Goal: Information Seeking & Learning: Learn about a topic

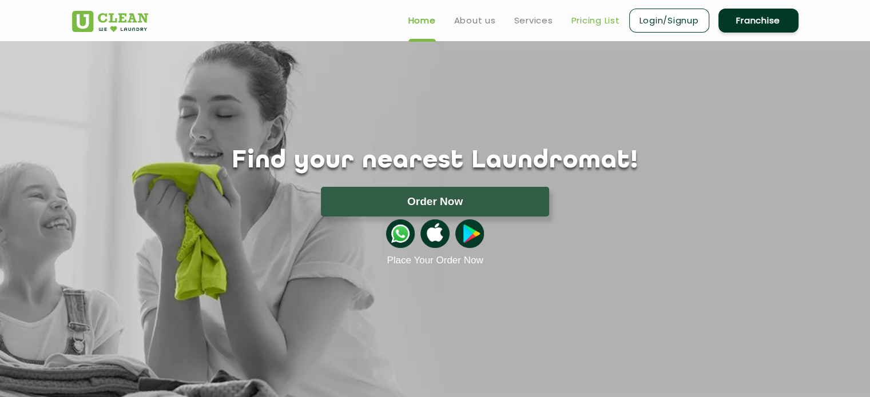
click at [590, 22] on link "Pricing List" at bounding box center [595, 21] width 49 height 14
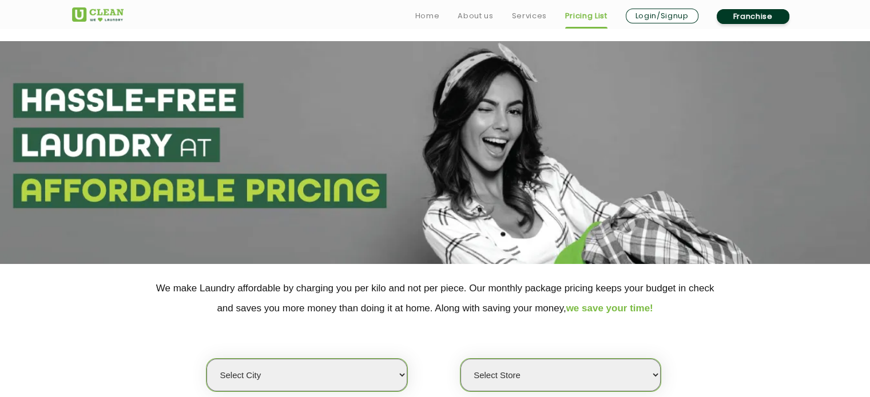
scroll to position [212, 0]
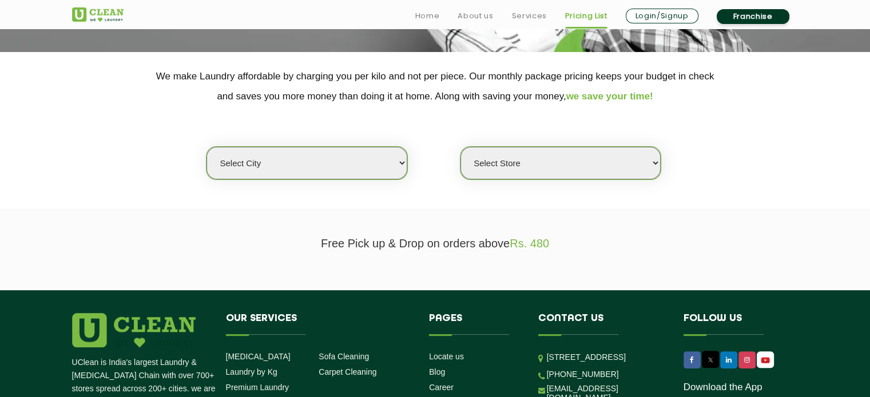
click at [347, 164] on select "Select city [GEOGRAPHIC_DATA] [GEOGRAPHIC_DATA] [GEOGRAPHIC_DATA] [GEOGRAPHIC_D…" at bounding box center [306, 163] width 200 height 33
click at [297, 156] on select "Select city [GEOGRAPHIC_DATA] [GEOGRAPHIC_DATA] [GEOGRAPHIC_DATA] [GEOGRAPHIC_D…" at bounding box center [306, 163] width 200 height 33
select select "129"
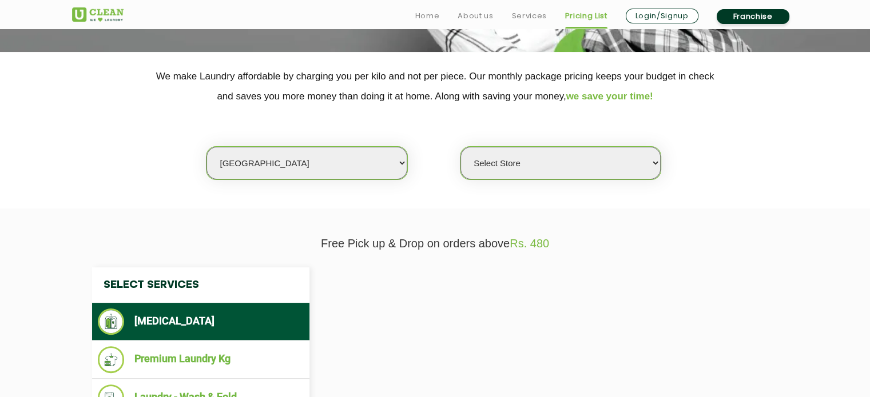
select select "0"
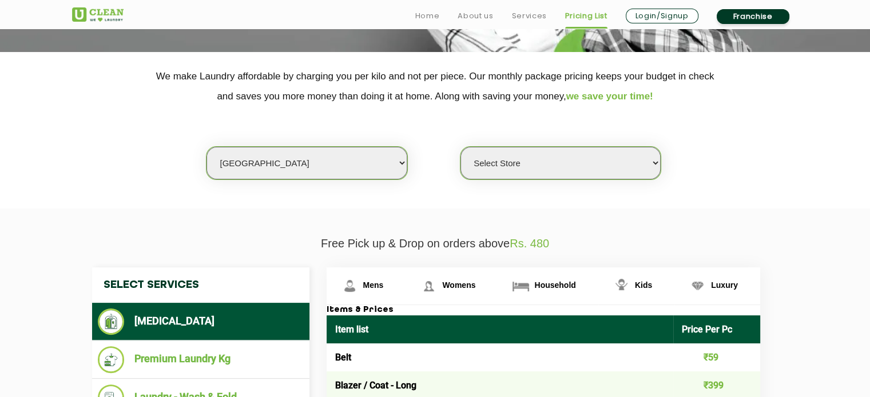
select select "47"
select select "0"
select select "167"
select select "0"
click at [387, 166] on select "Select city [GEOGRAPHIC_DATA] [GEOGRAPHIC_DATA] [GEOGRAPHIC_DATA] [GEOGRAPHIC_D…" at bounding box center [306, 163] width 200 height 33
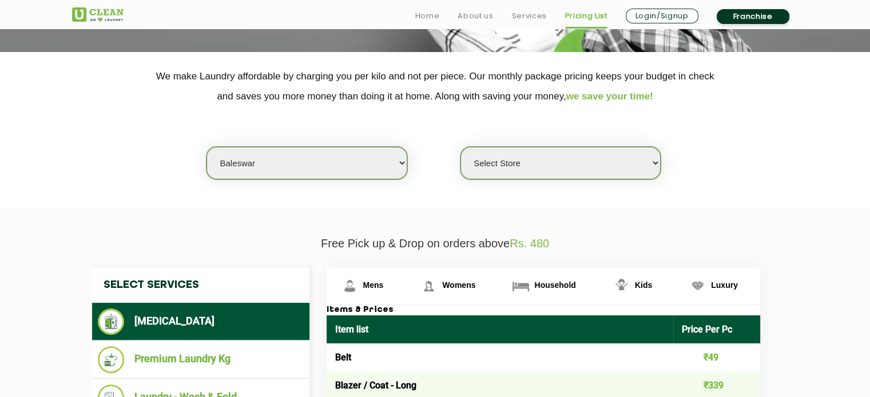
select select "6"
click at [206, 147] on select "Select city [GEOGRAPHIC_DATA] [GEOGRAPHIC_DATA] [GEOGRAPHIC_DATA] [GEOGRAPHIC_D…" at bounding box center [306, 163] width 200 height 33
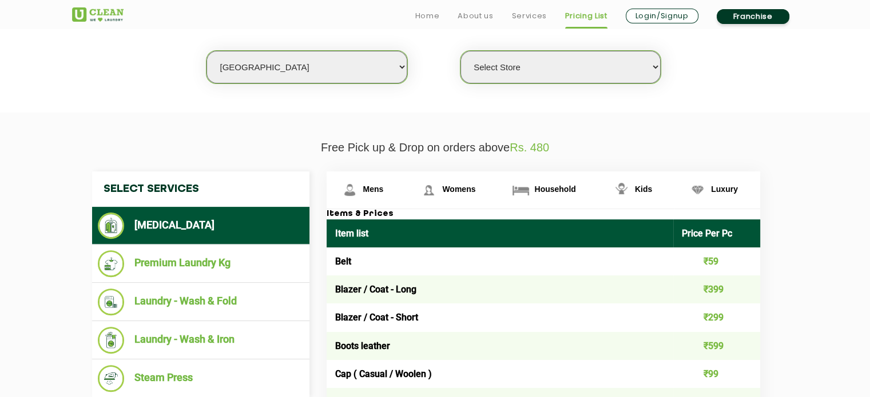
click at [594, 74] on select "Select Store [GEOGRAPHIC_DATA] [GEOGRAPHIC_DATA] UClean KR [GEOGRAPHIC_DATA] [G…" at bounding box center [560, 67] width 200 height 33
select select "450"
click at [460, 51] on select "Select Store [GEOGRAPHIC_DATA] [GEOGRAPHIC_DATA] UClean KR [GEOGRAPHIC_DATA] [G…" at bounding box center [560, 67] width 200 height 33
click at [785, 107] on section "We make Laundry affordable by charging you per kilo and not per piece. Our mont…" at bounding box center [435, 34] width 870 height 157
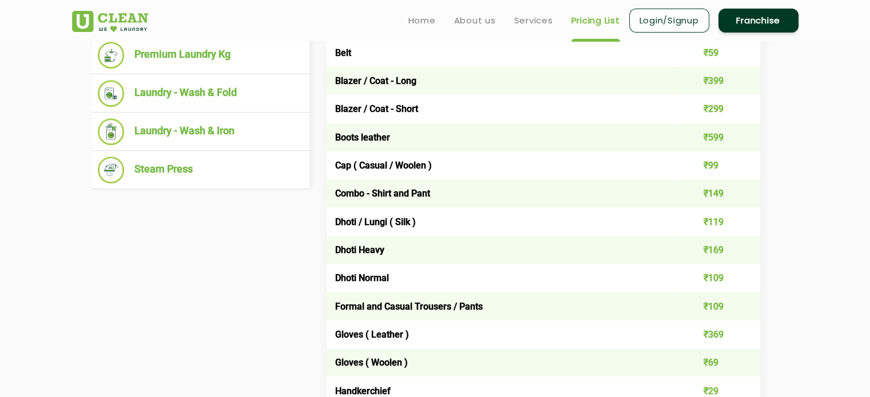
scroll to position [516, 0]
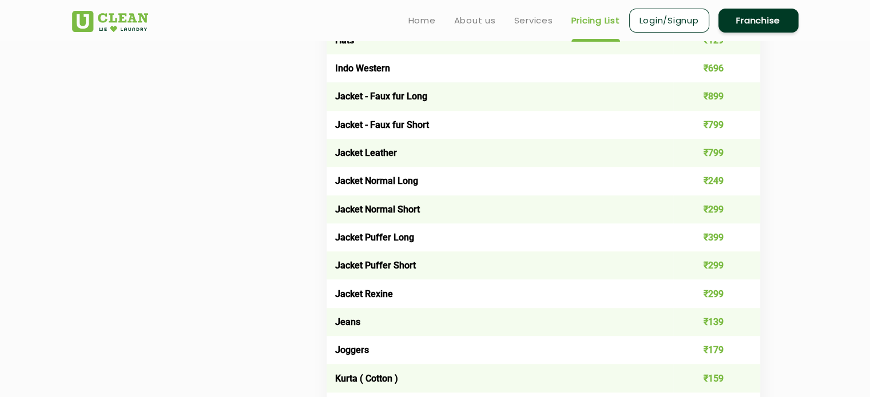
scroll to position [896, 0]
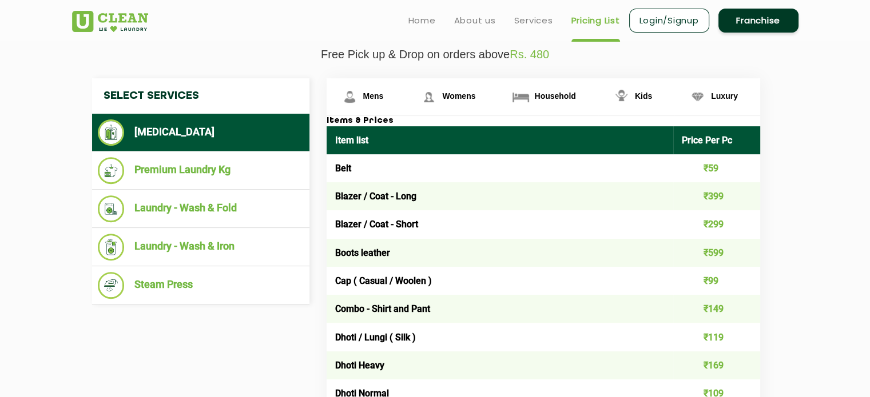
scroll to position [400, 0]
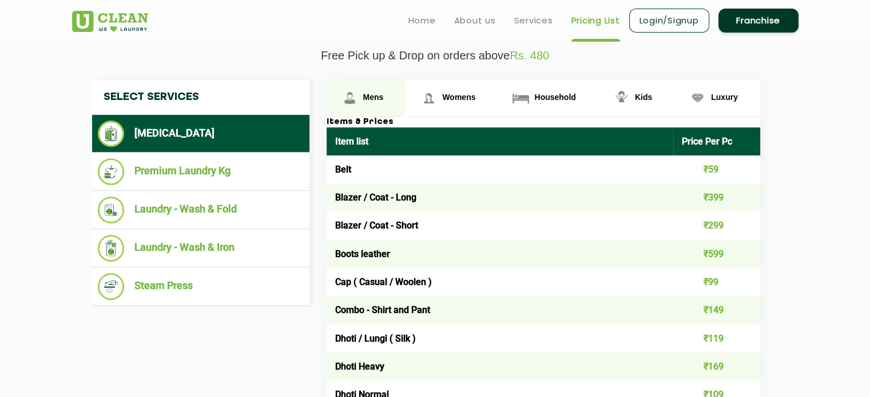
click at [375, 94] on span "Mens" at bounding box center [373, 97] width 21 height 9
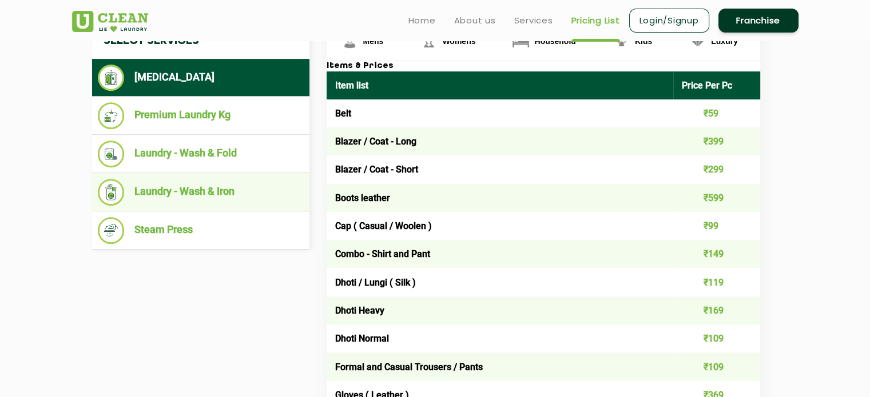
scroll to position [455, 0]
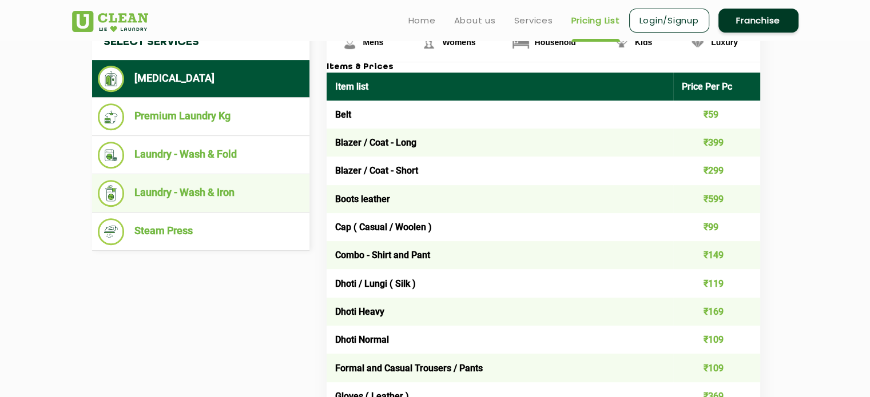
click at [215, 196] on li "Laundry - Wash & Iron" at bounding box center [201, 193] width 206 height 27
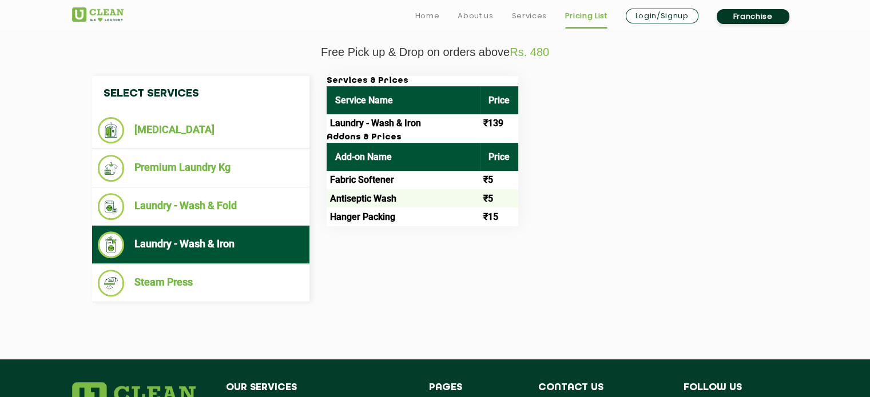
scroll to position [403, 0]
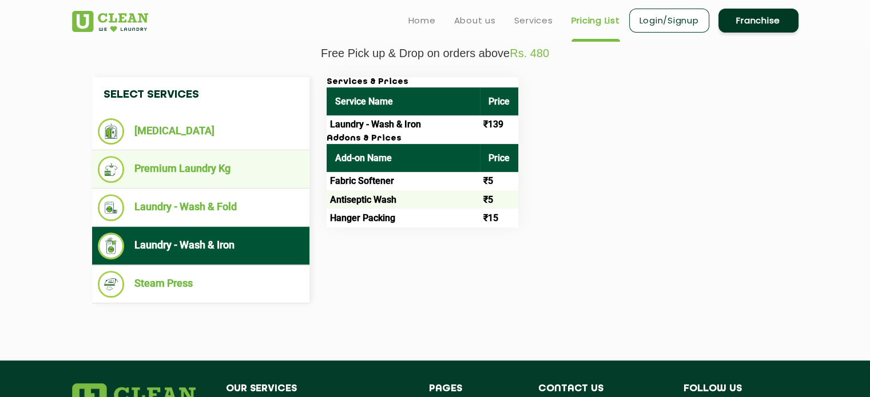
click at [210, 173] on li "Premium Laundry Kg" at bounding box center [201, 169] width 206 height 27
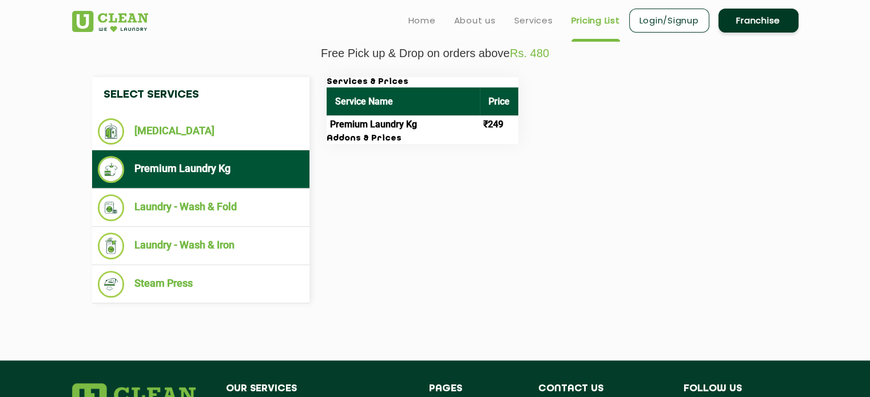
click at [373, 137] on h3 "Addons & Prices" at bounding box center [423, 139] width 192 height 10
click at [313, 102] on div "Select Services [MEDICAL_DATA] Premium Laundry Kg Laundry - Wash & Fold Laundry…" at bounding box center [200, 190] width 234 height 226
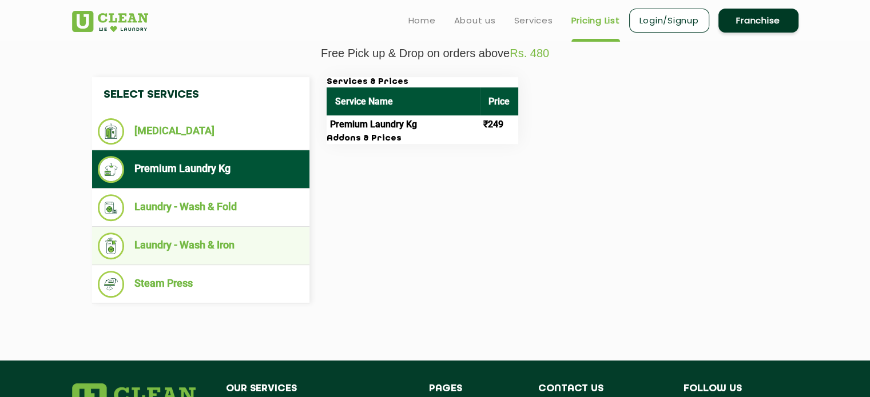
click at [252, 244] on li "Laundry - Wash & Iron" at bounding box center [201, 246] width 206 height 27
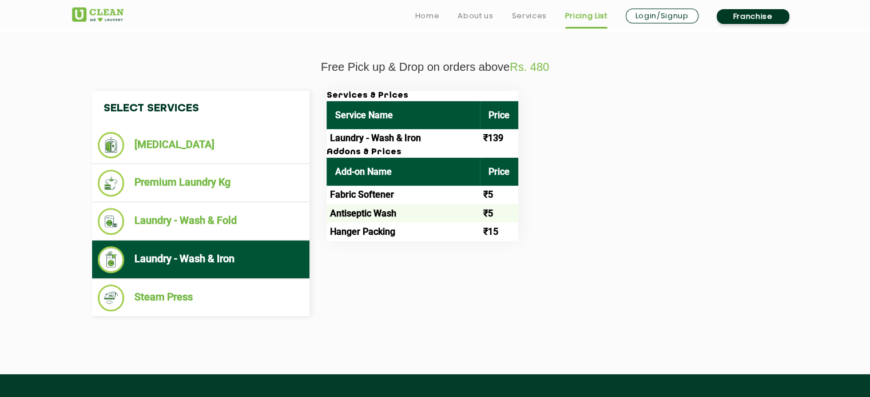
scroll to position [395, 0]
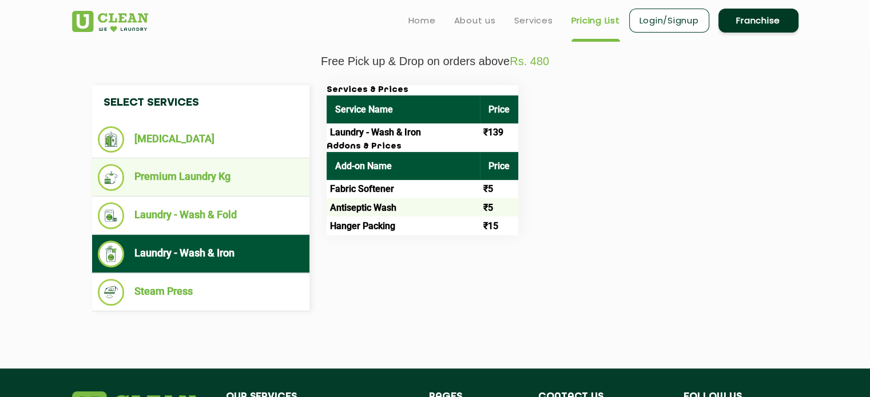
click at [208, 173] on li "Premium Laundry Kg" at bounding box center [201, 177] width 206 height 27
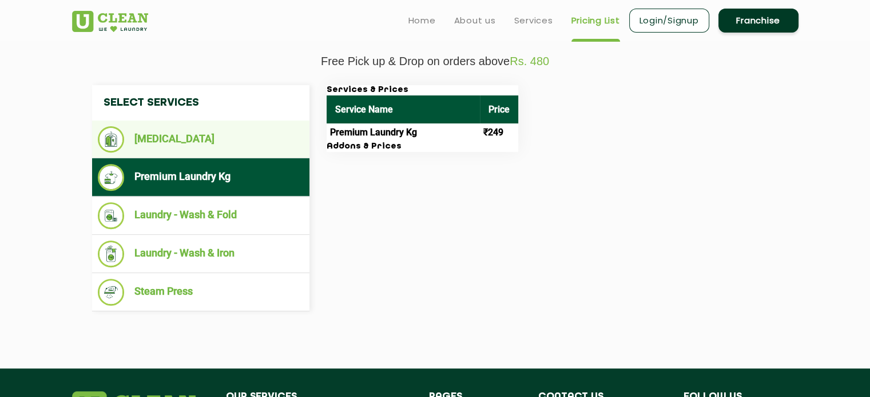
click at [170, 142] on li "[MEDICAL_DATA]" at bounding box center [201, 139] width 206 height 26
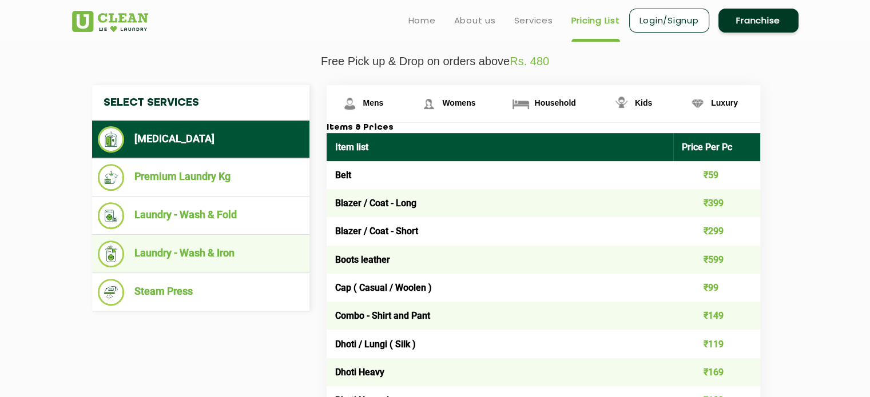
click at [252, 250] on li "Laundry - Wash & Iron" at bounding box center [201, 254] width 206 height 27
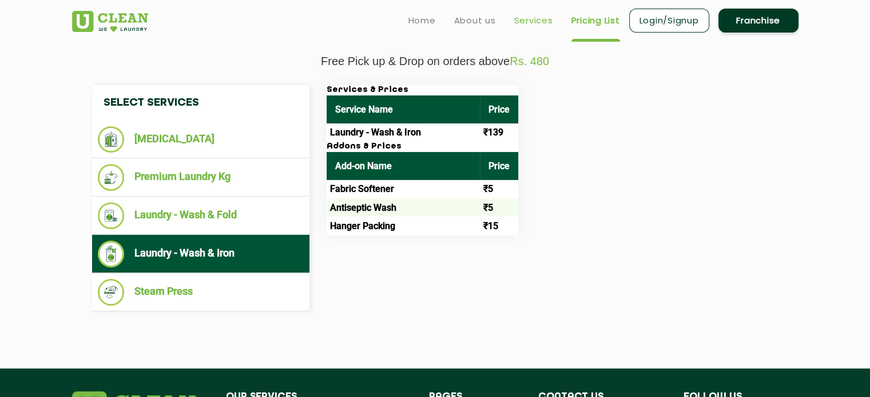
click at [528, 22] on link "Services" at bounding box center [533, 21] width 39 height 14
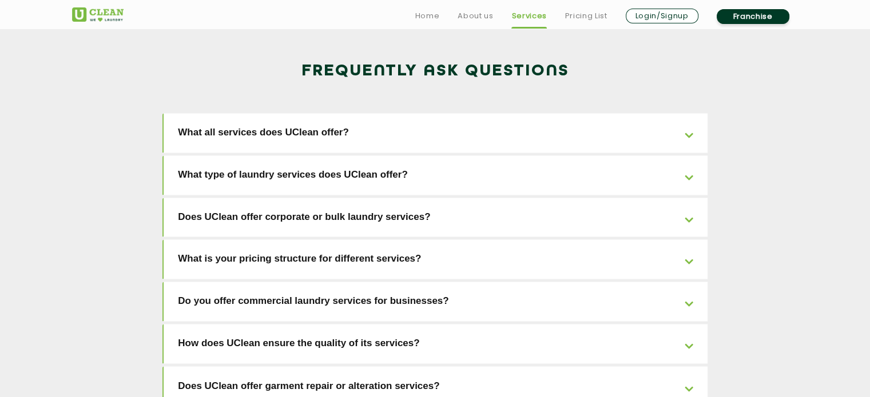
scroll to position [1832, 0]
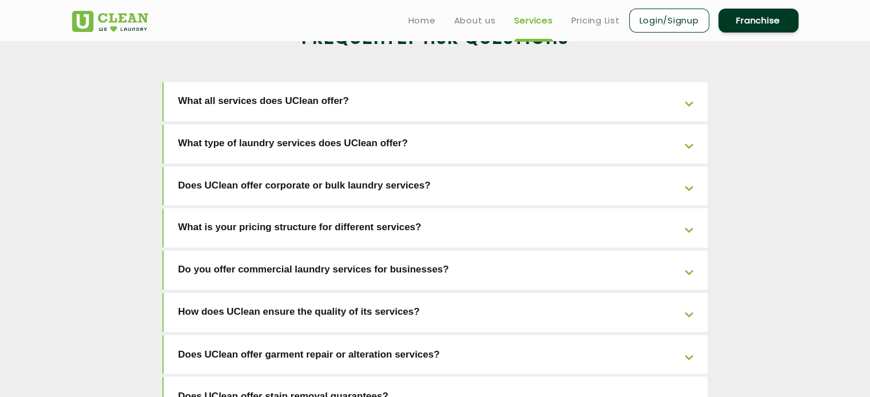
click at [300, 208] on link "What is your pricing structure for different services?" at bounding box center [436, 227] width 544 height 39
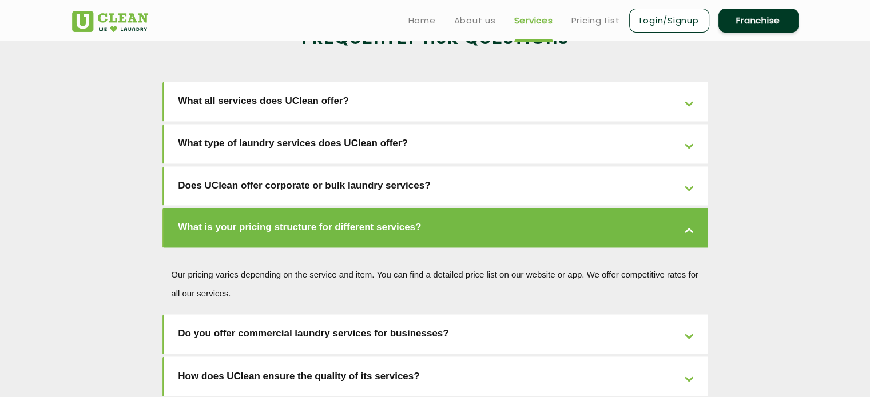
click at [300, 208] on link "What is your pricing structure for different services?" at bounding box center [436, 227] width 544 height 39
click at [213, 208] on link "What is your pricing structure for different services?" at bounding box center [436, 227] width 544 height 39
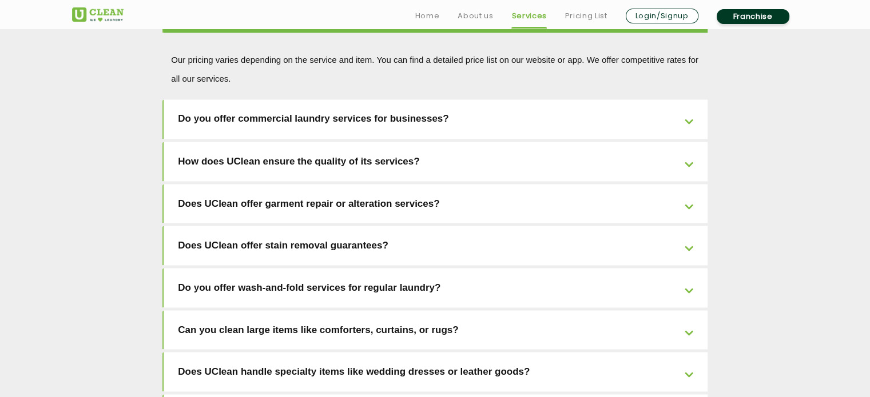
scroll to position [2051, 0]
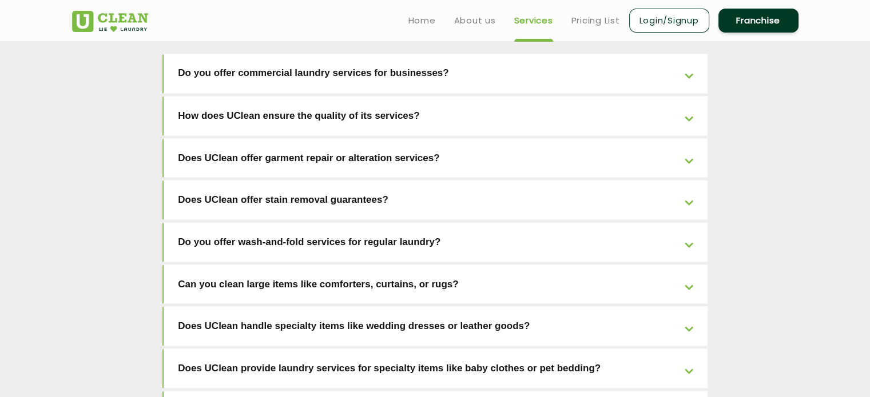
click at [295, 138] on link "Does UClean offer garment repair or alteration services?" at bounding box center [436, 157] width 544 height 39
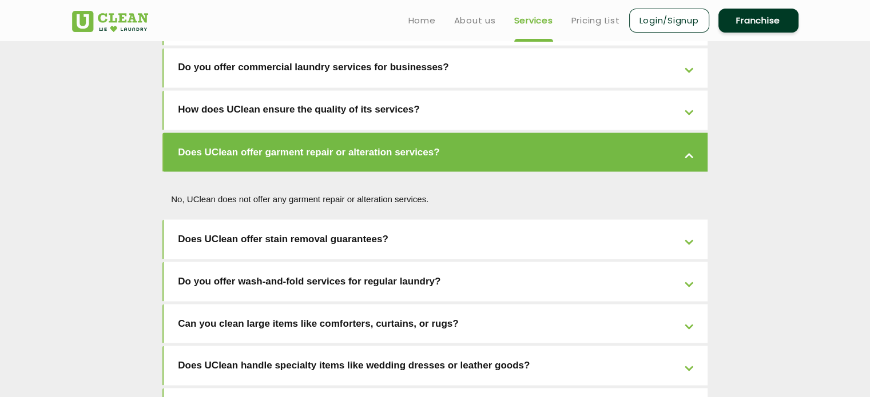
scroll to position [2029, 0]
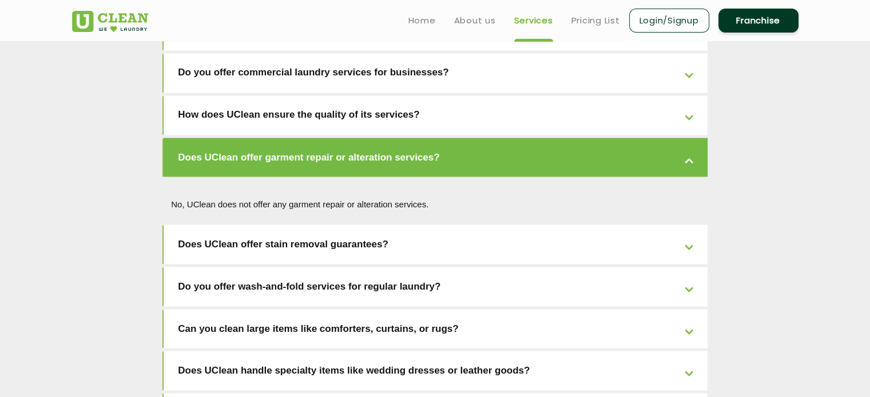
click at [294, 138] on link "Does UClean offer garment repair or alteration services?" at bounding box center [436, 157] width 544 height 39
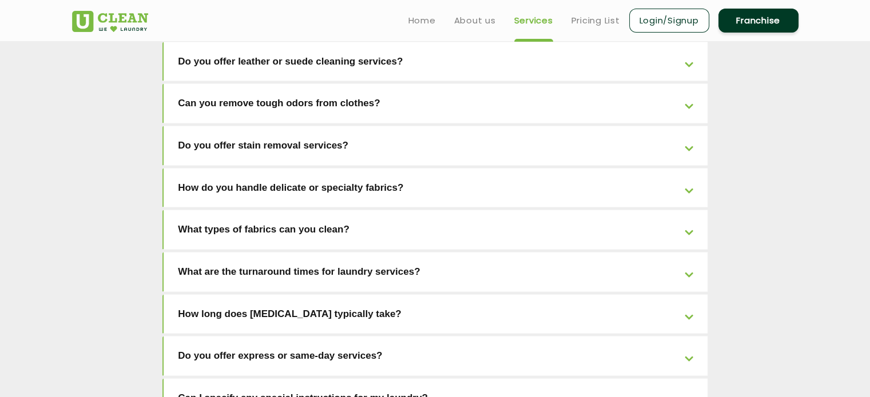
scroll to position [2450, 0]
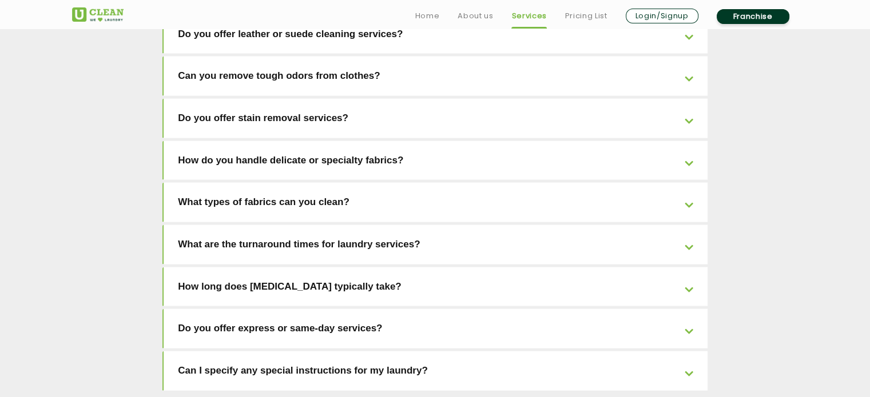
click at [227, 268] on link "How long does [MEDICAL_DATA] typically take?" at bounding box center [436, 287] width 544 height 39
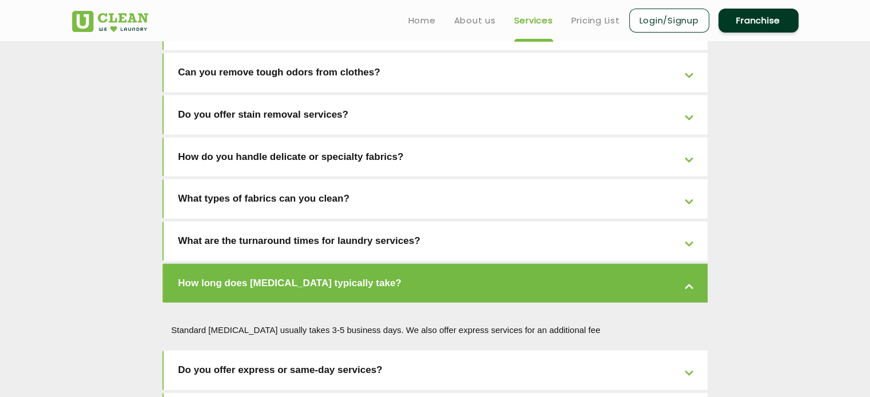
scroll to position [2405, 0]
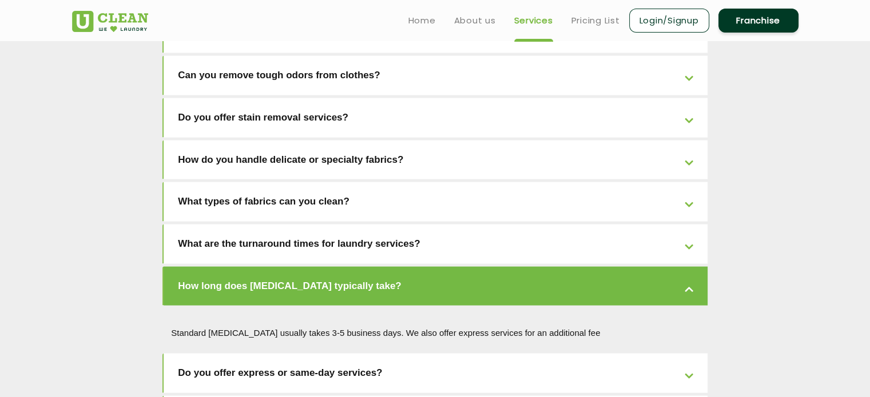
click at [227, 267] on link "How long does [MEDICAL_DATA] typically take?" at bounding box center [436, 286] width 544 height 39
click at [216, 354] on link "Do you offer express or same-day services?" at bounding box center [436, 373] width 544 height 39
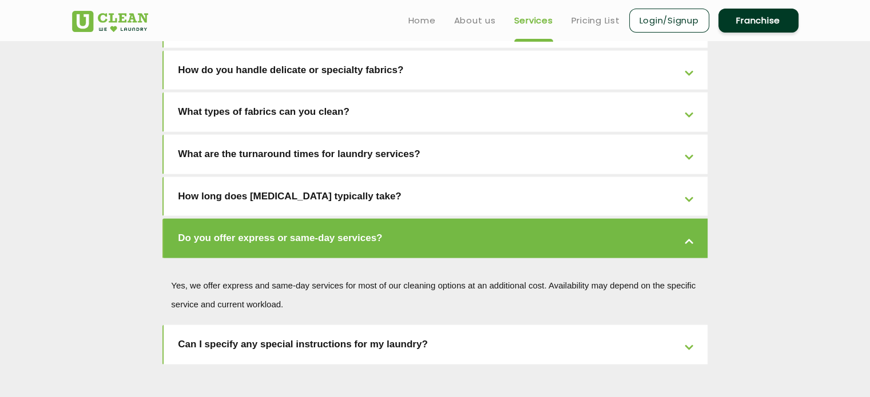
scroll to position [2495, 0]
click at [239, 220] on link "Do you offer express or same-day services?" at bounding box center [436, 239] width 544 height 39
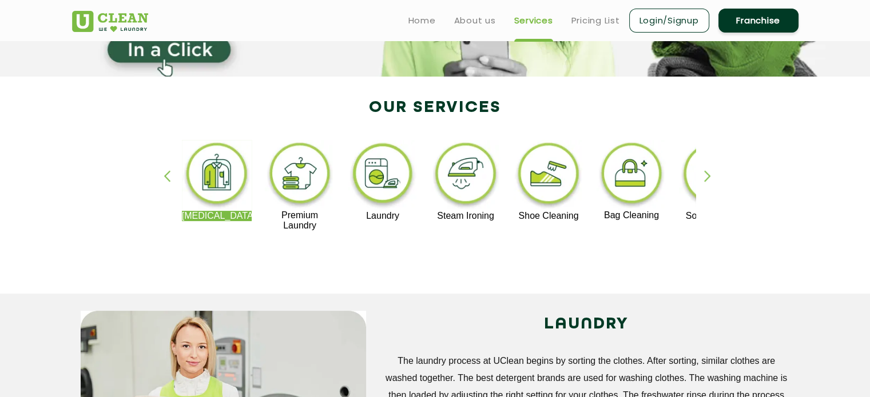
scroll to position [188, 0]
click at [704, 178] on div "button" at bounding box center [712, 185] width 17 height 31
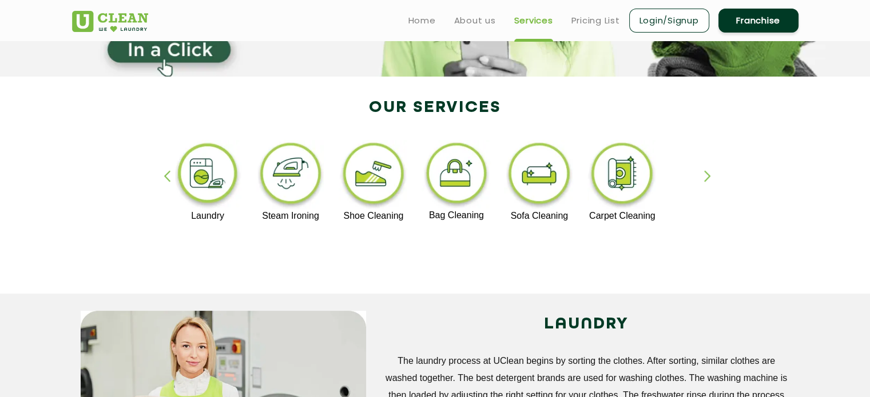
click at [704, 178] on div "button" at bounding box center [712, 185] width 17 height 31
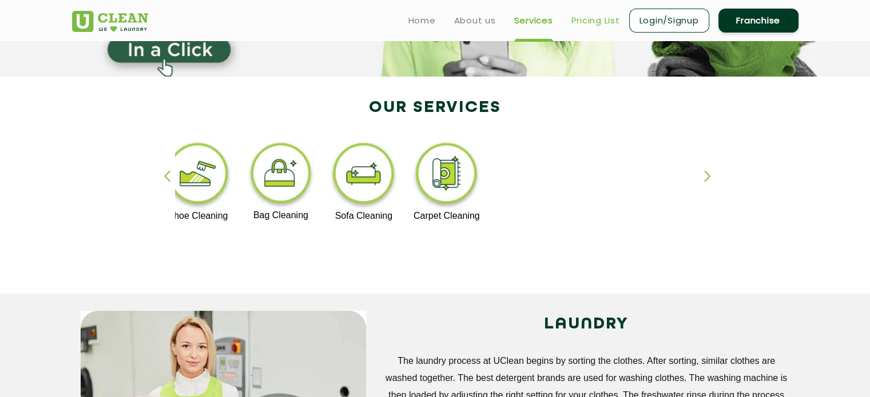
click at [591, 25] on link "Pricing List" at bounding box center [595, 21] width 49 height 14
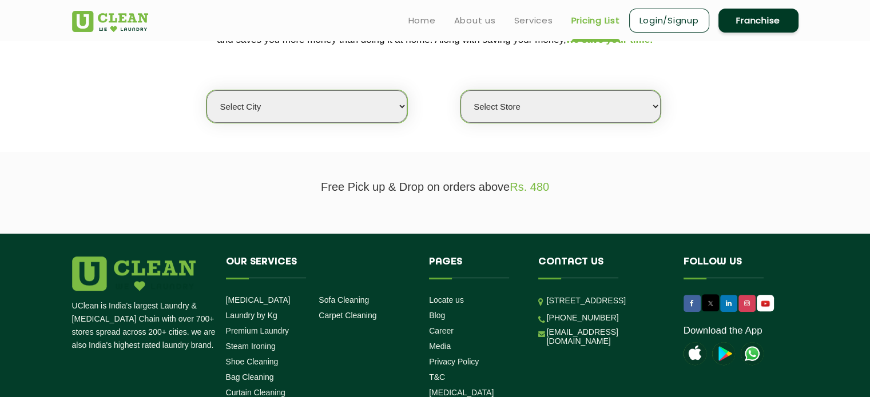
scroll to position [268, 0]
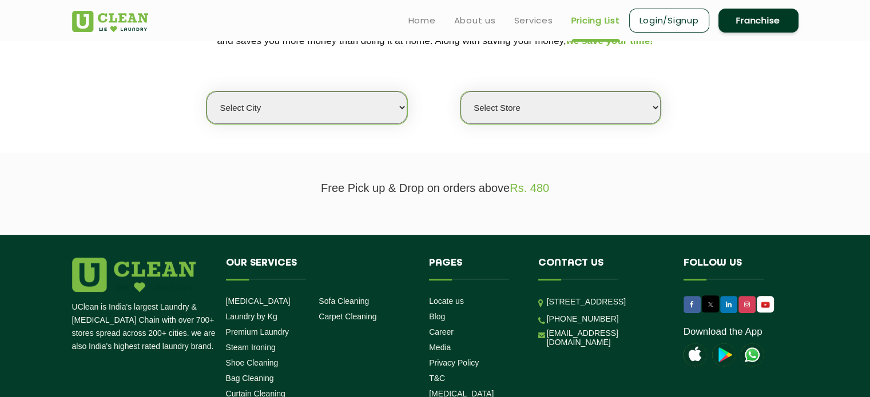
click at [383, 116] on select "Select city [GEOGRAPHIC_DATA] [GEOGRAPHIC_DATA] [GEOGRAPHIC_DATA] [GEOGRAPHIC_D…" at bounding box center [306, 107] width 200 height 33
select select "6"
click at [206, 91] on select "Select city [GEOGRAPHIC_DATA] [GEOGRAPHIC_DATA] [GEOGRAPHIC_DATA] [GEOGRAPHIC_D…" at bounding box center [306, 107] width 200 height 33
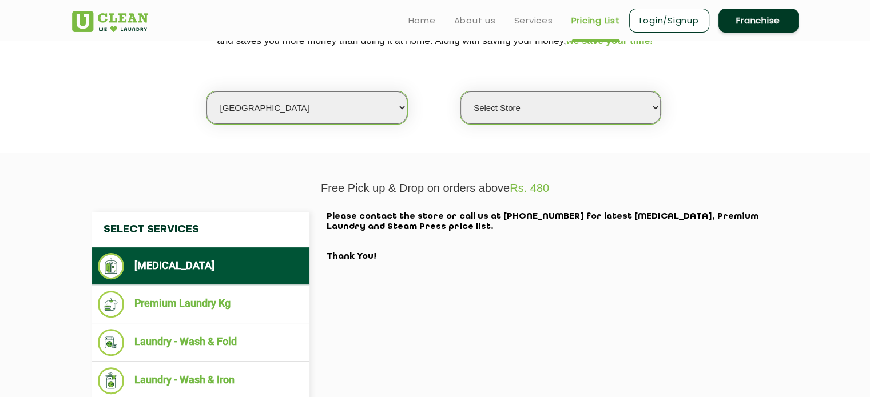
click at [563, 118] on select "Select Store [GEOGRAPHIC_DATA] [GEOGRAPHIC_DATA] UClean KR [GEOGRAPHIC_DATA] [G…" at bounding box center [560, 107] width 200 height 33
select select "450"
click at [460, 91] on select "Select Store [GEOGRAPHIC_DATA] [GEOGRAPHIC_DATA] UClean KR [GEOGRAPHIC_DATA] [G…" at bounding box center [560, 107] width 200 height 33
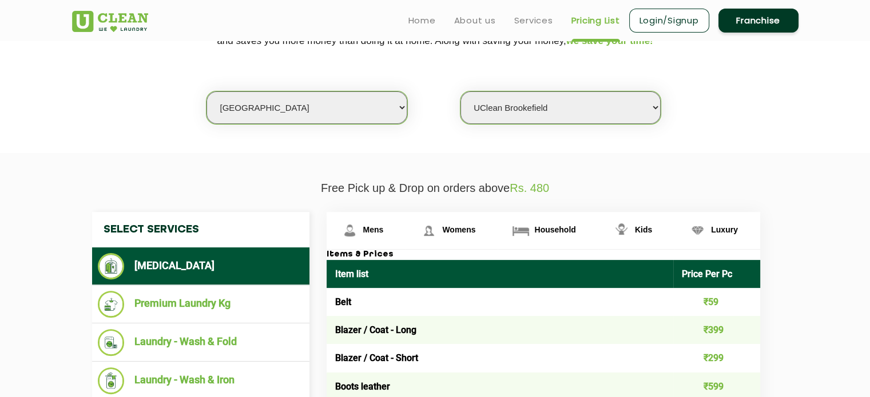
click at [523, 102] on select "Select Store [GEOGRAPHIC_DATA] [GEOGRAPHIC_DATA] UClean KR [GEOGRAPHIC_DATA] [G…" at bounding box center [560, 107] width 200 height 33
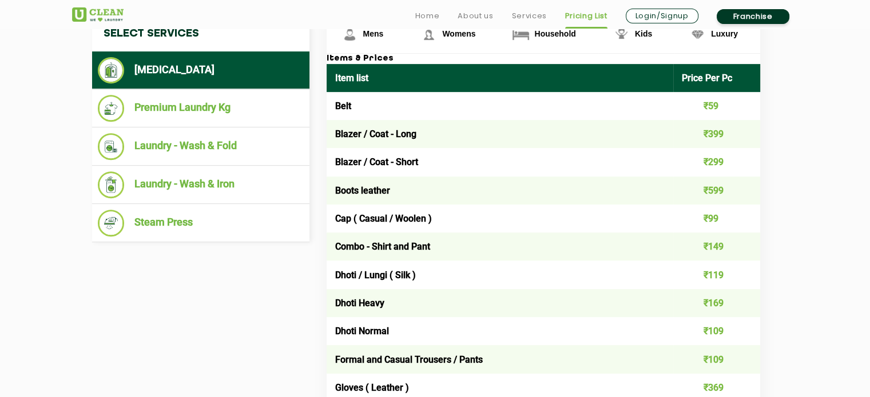
scroll to position [466, 0]
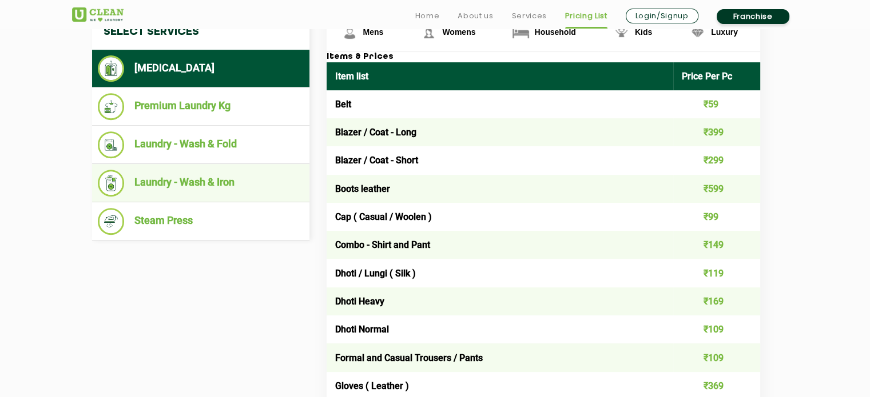
click at [235, 180] on li "Laundry - Wash & Iron" at bounding box center [201, 183] width 206 height 27
